Goal: Browse casually

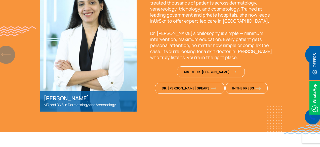
scroll to position [390, 0]
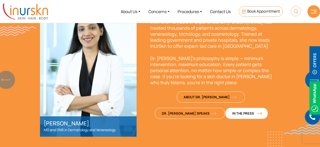
click at [232, 114] on span "In The Press" at bounding box center [246, 113] width 29 height 5
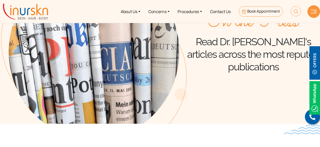
scroll to position [50, 0]
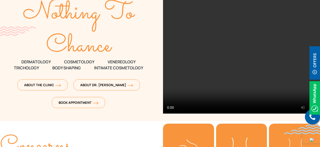
scroll to position [101, 0]
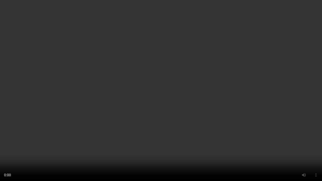
click at [91, 56] on video at bounding box center [161, 90] width 322 height 181
